Goal: Information Seeking & Learning: Learn about a topic

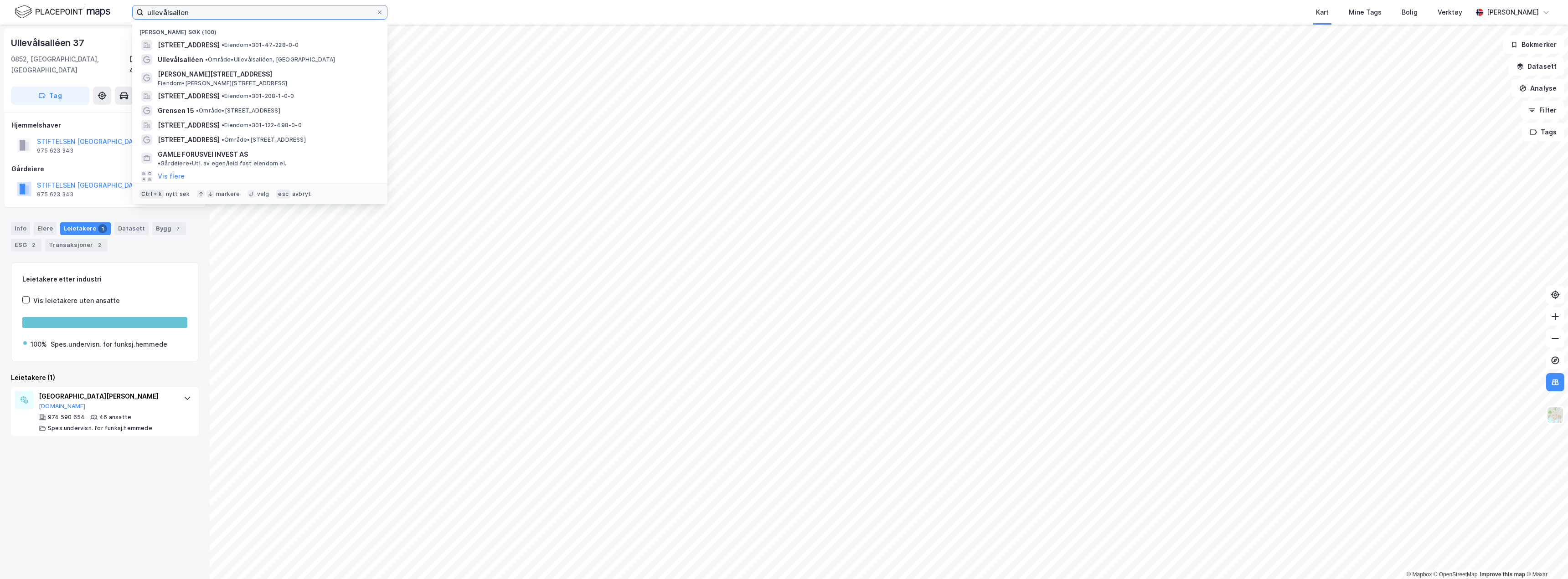
click at [183, 9] on input "ullevålsallen" at bounding box center [260, 13] width 232 height 14
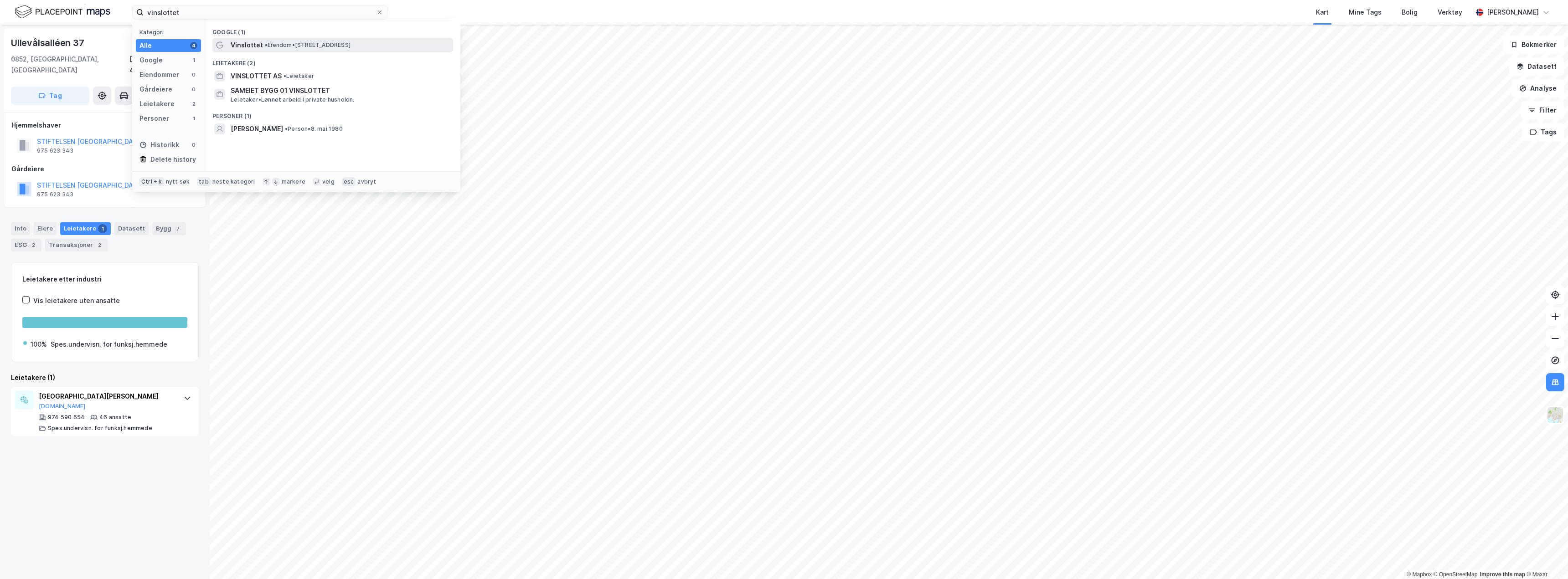
click at [275, 46] on span "• Eiendom • [STREET_ADDRESS]" at bounding box center [307, 44] width 86 height 7
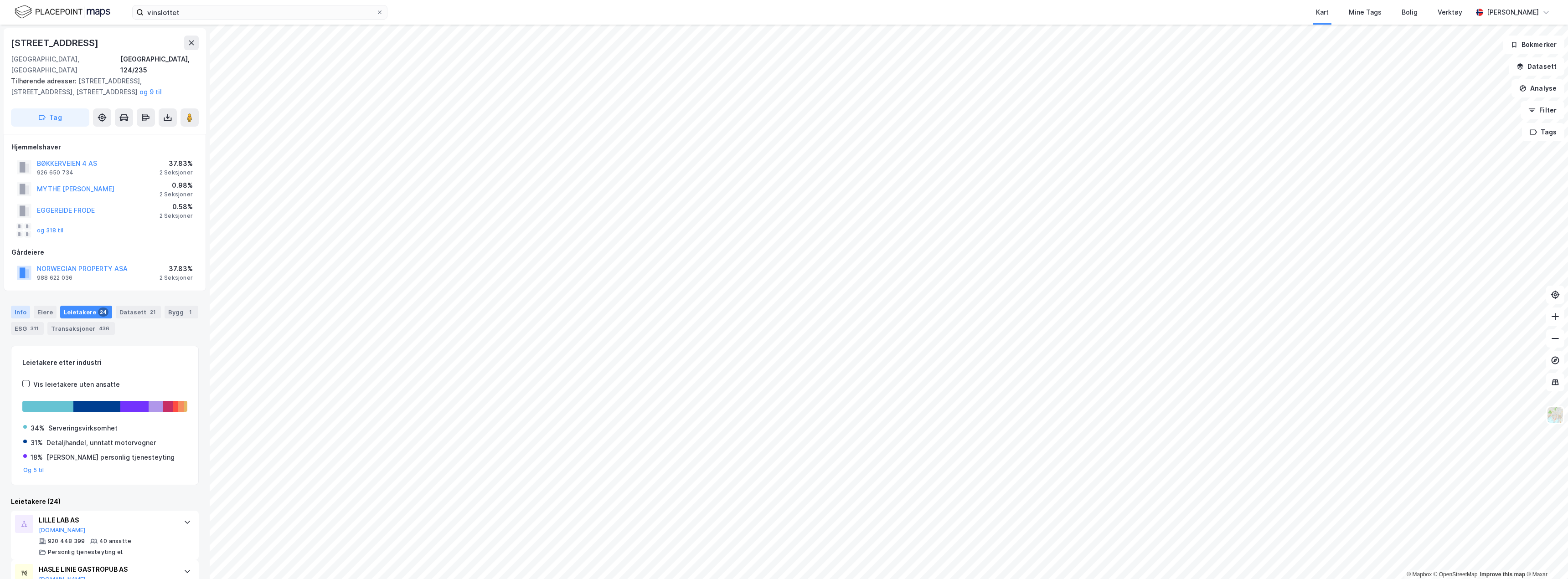
click at [17, 306] on div "Info" at bounding box center [20, 312] width 19 height 13
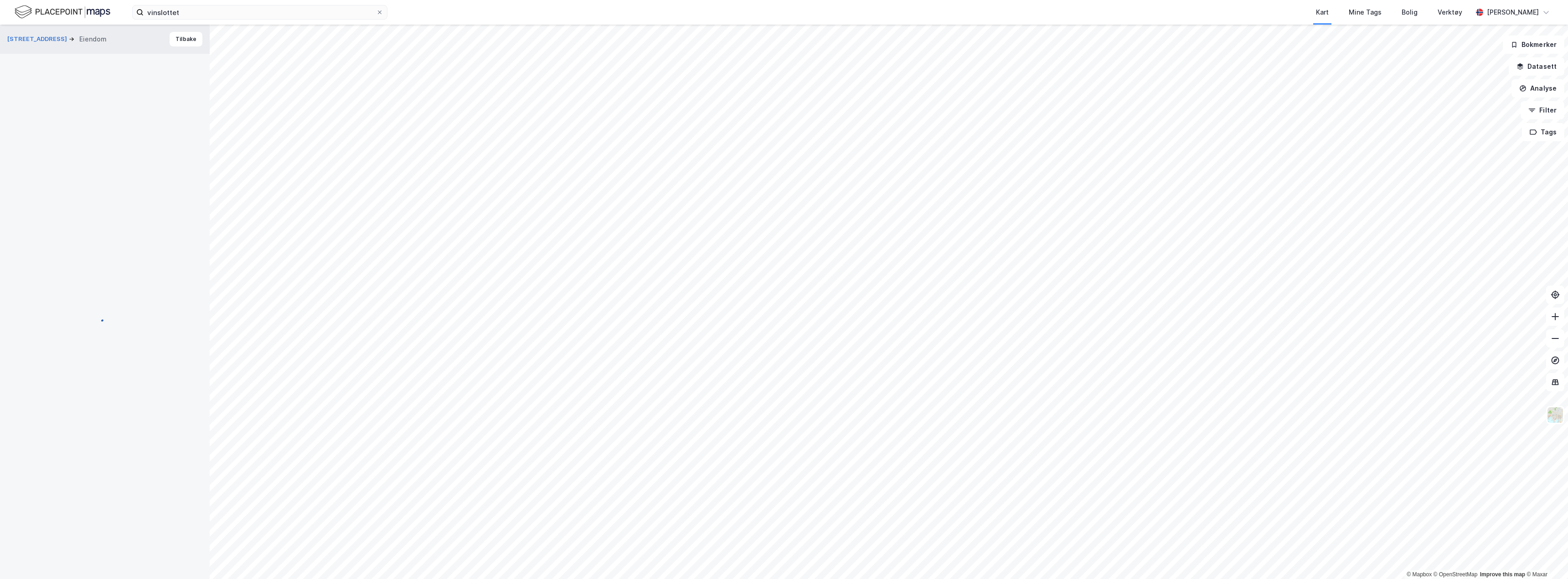
scroll to position [6, 0]
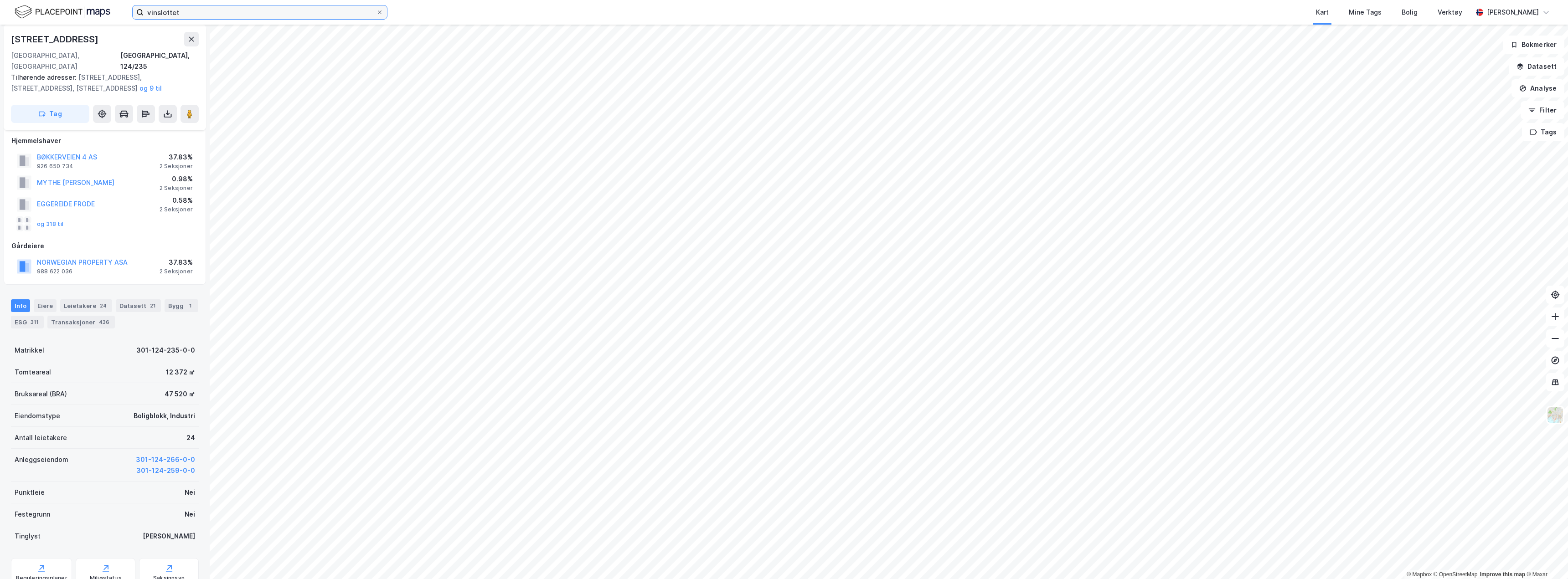
click at [172, 11] on input "vinslottet" at bounding box center [260, 13] width 232 height 14
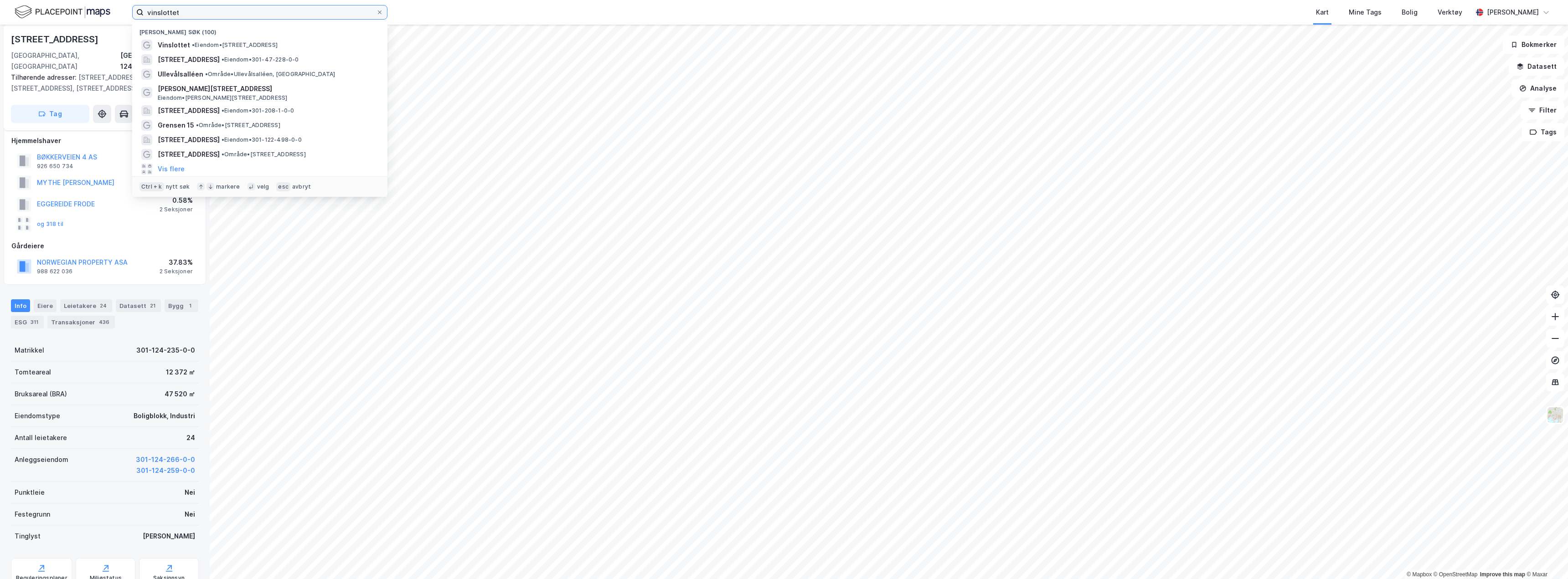
click at [172, 11] on input "vinslottet" at bounding box center [260, 13] width 232 height 14
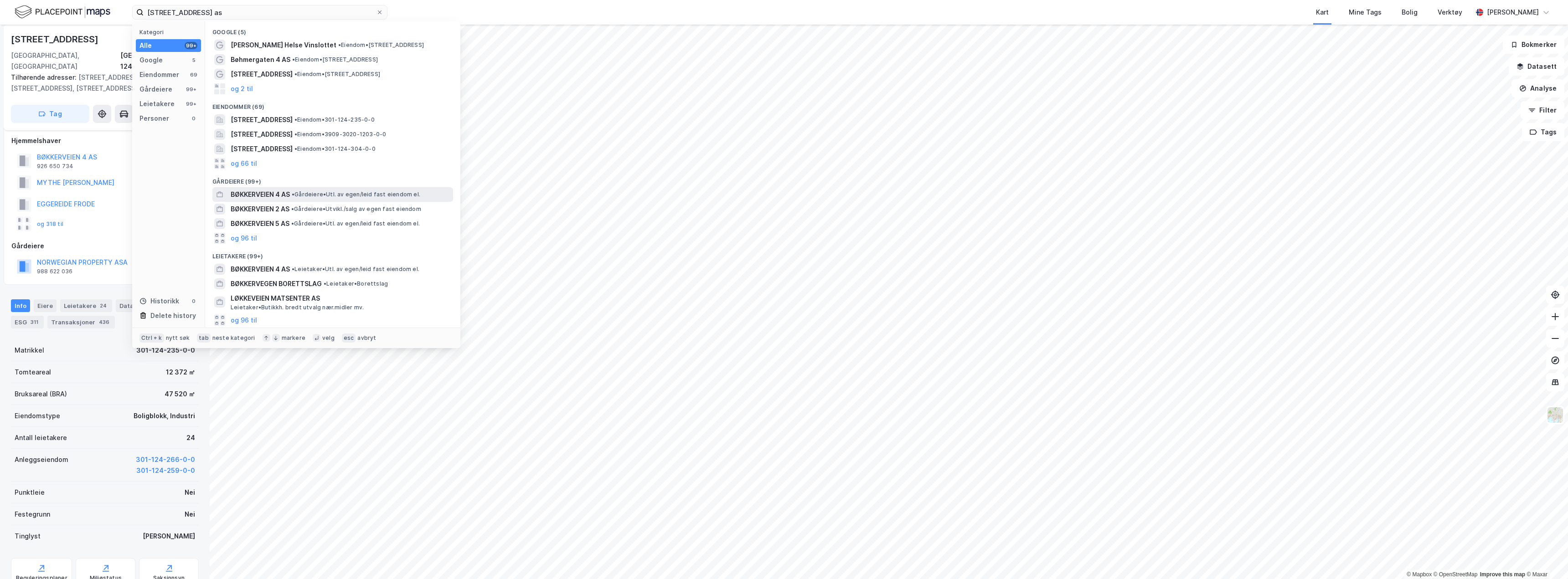
click at [294, 194] on span "•" at bounding box center [293, 194] width 3 height 7
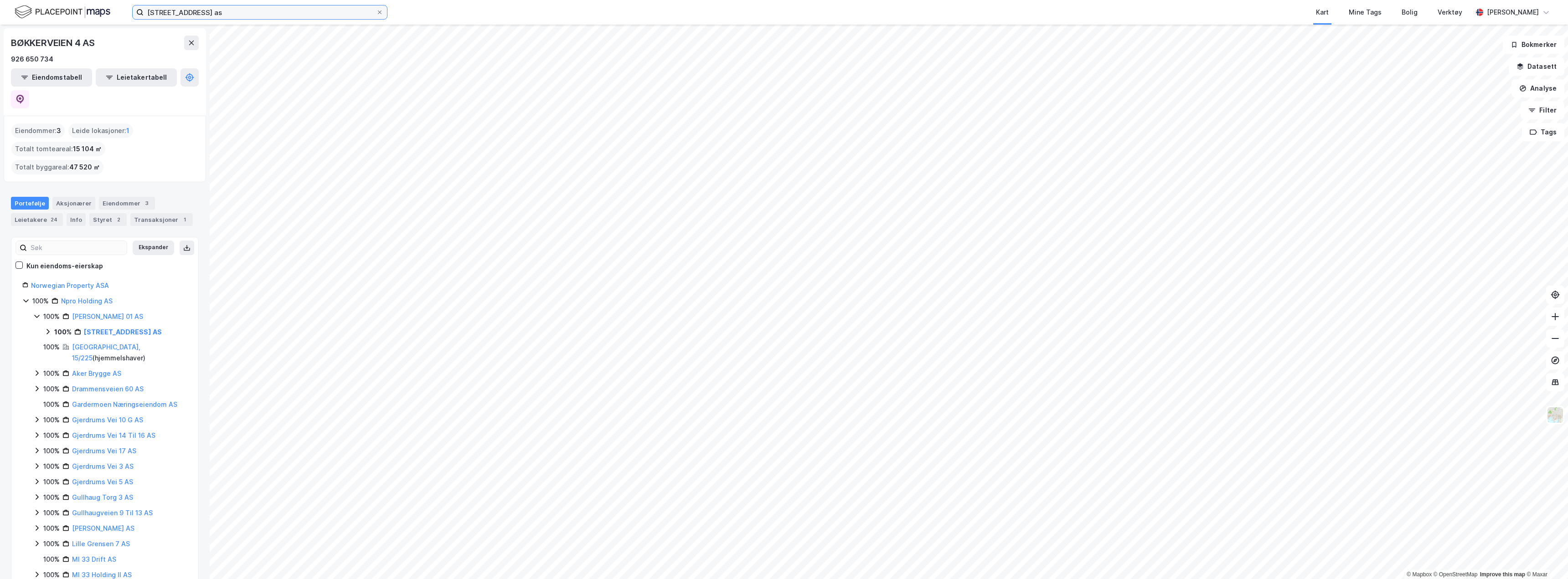
click at [228, 17] on input "[STREET_ADDRESS] as" at bounding box center [260, 13] width 232 height 14
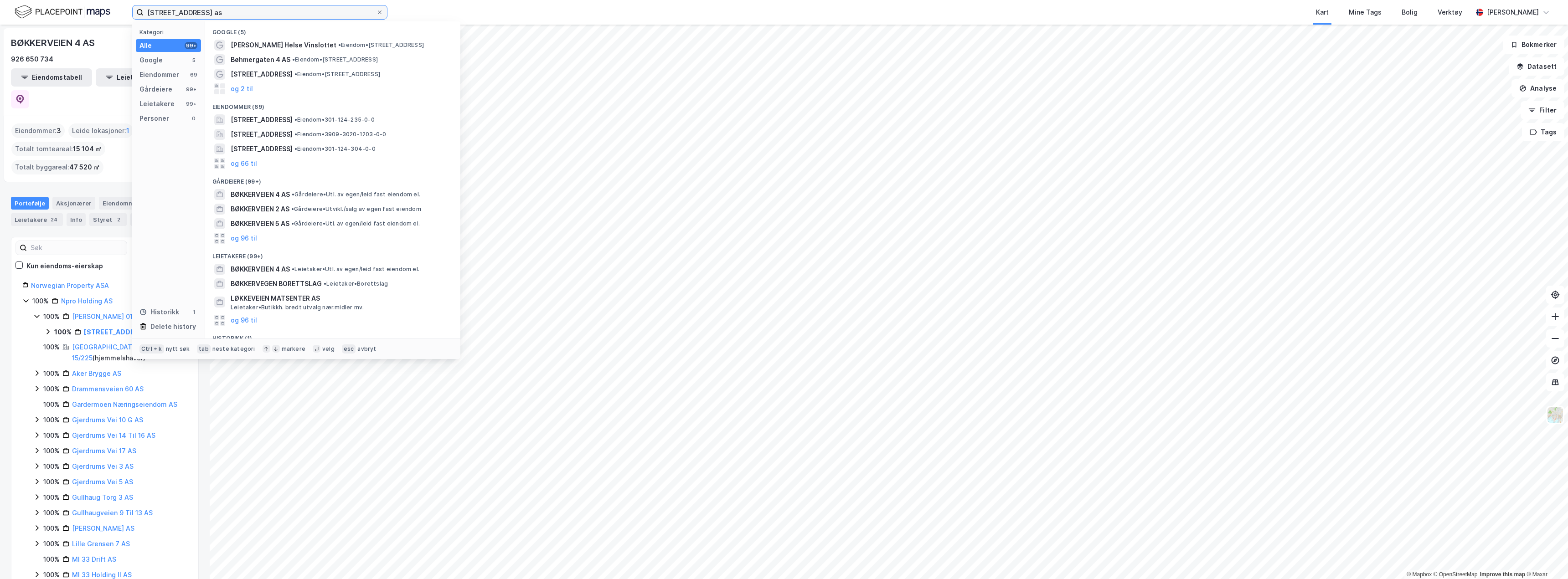
click at [228, 17] on input "[STREET_ADDRESS] as" at bounding box center [260, 13] width 232 height 14
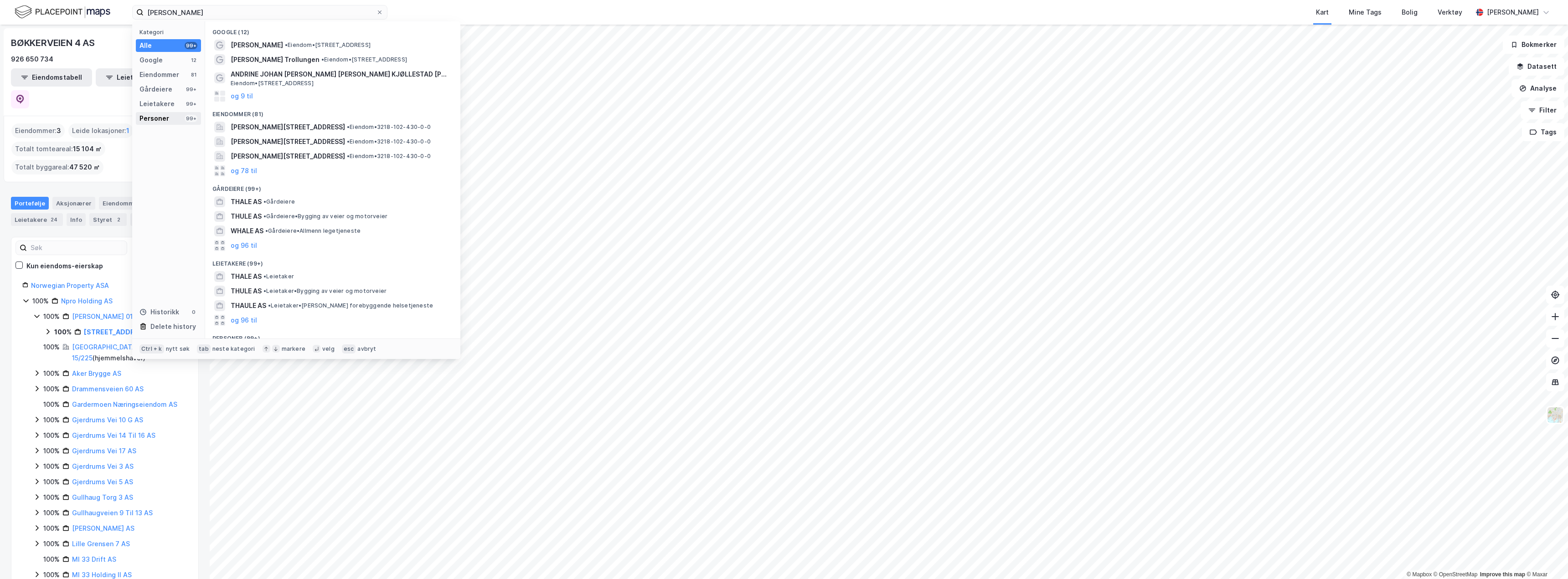
click at [174, 116] on div "Personer 99+" at bounding box center [168, 118] width 65 height 13
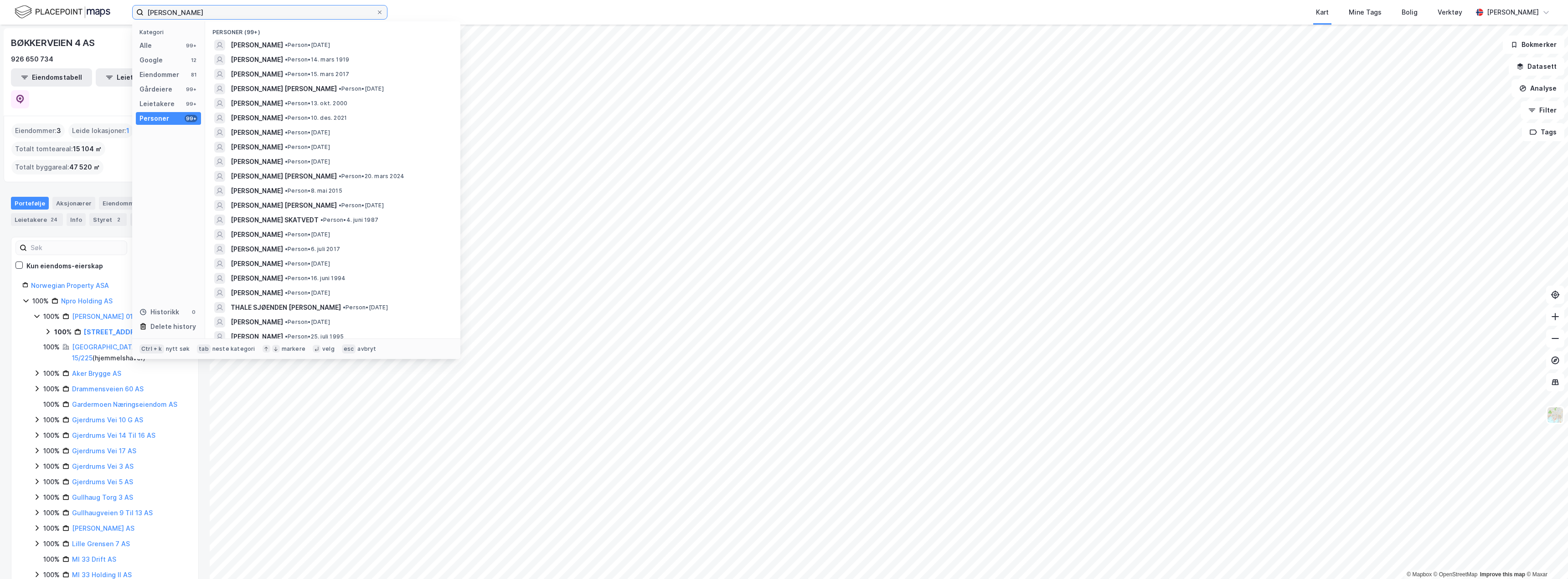
click at [218, 12] on input "[PERSON_NAME]" at bounding box center [260, 13] width 232 height 14
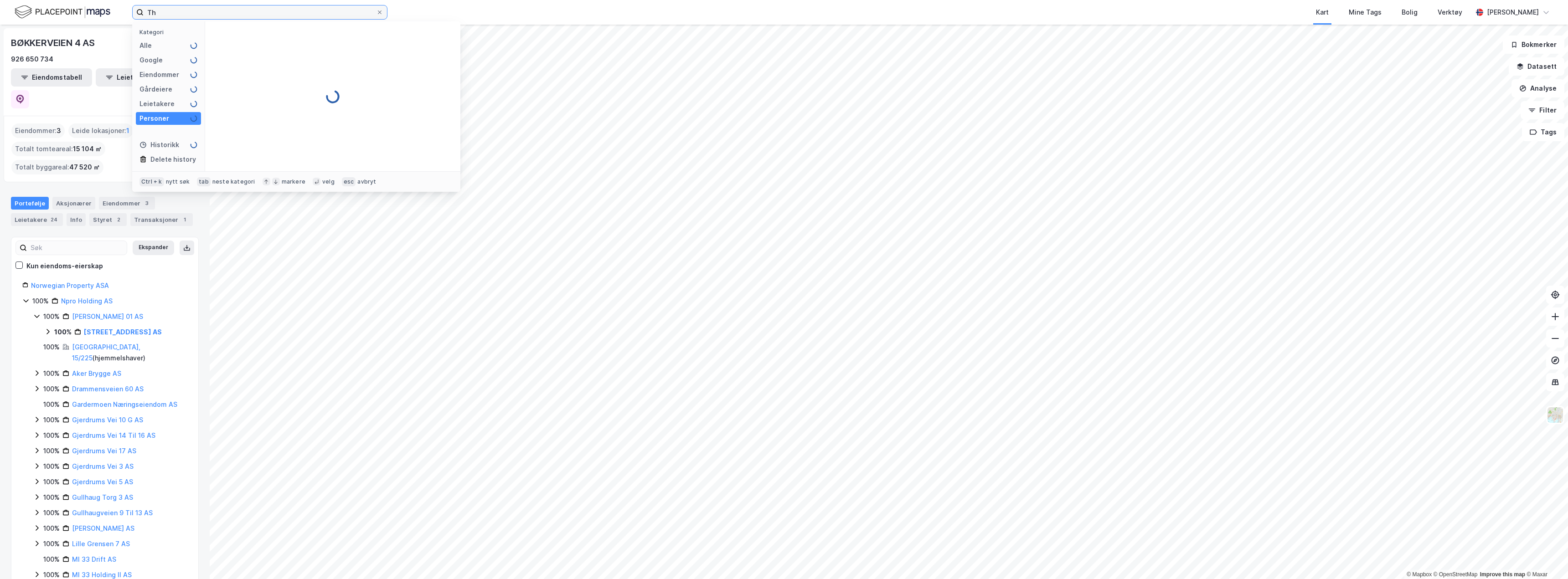
type input "T"
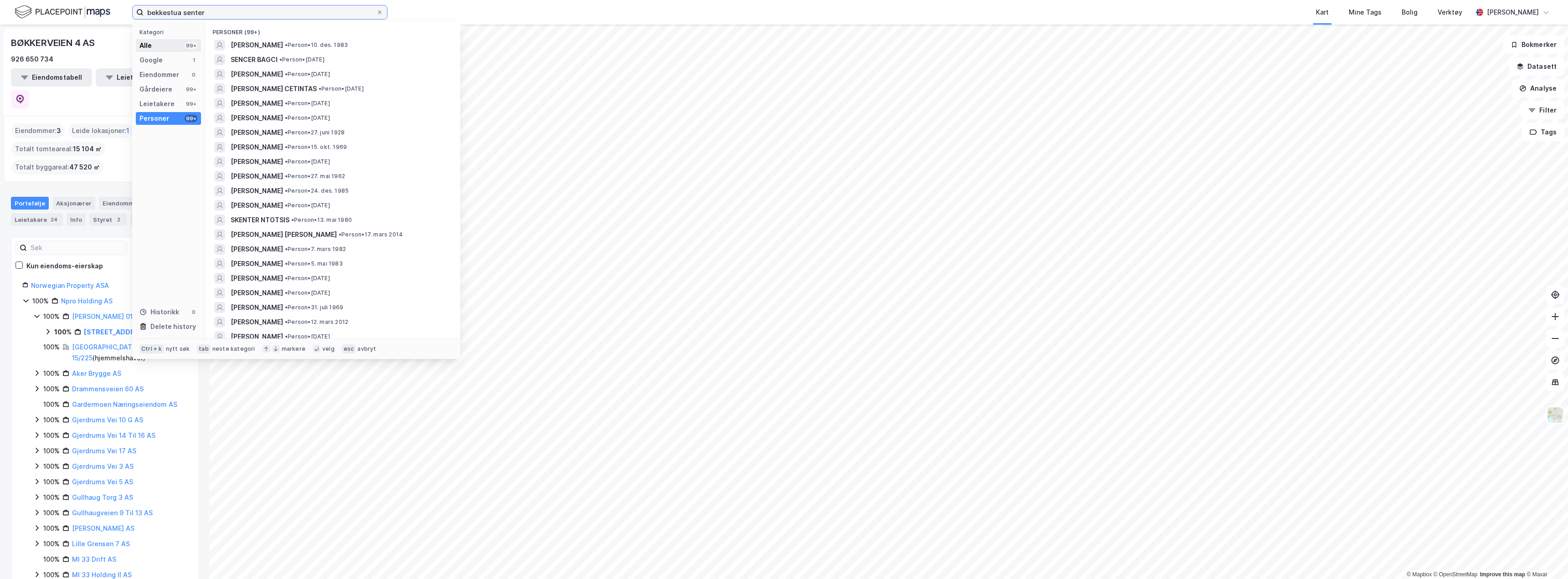
type input "bekkestua senter"
click at [165, 43] on div "Alle 99+" at bounding box center [168, 45] width 65 height 13
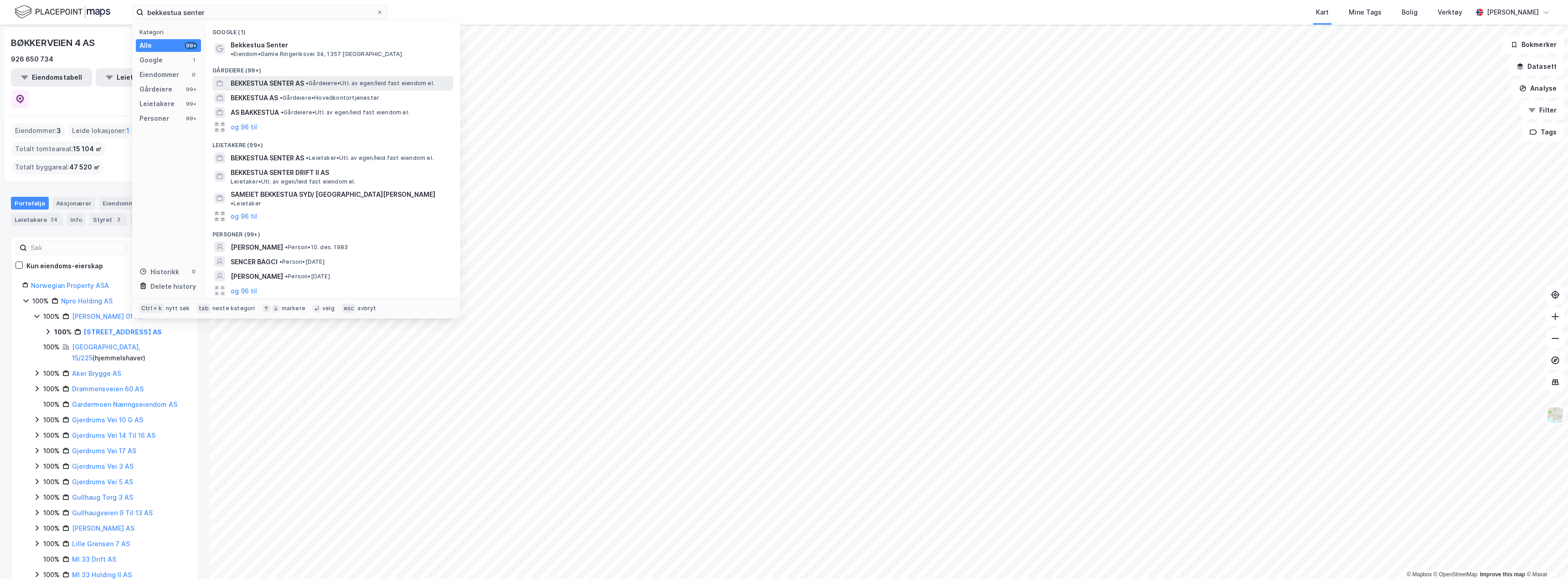
click at [276, 78] on span "BEKKESTUA SENTER AS" at bounding box center [267, 83] width 74 height 11
